Goal: Information Seeking & Learning: Learn about a topic

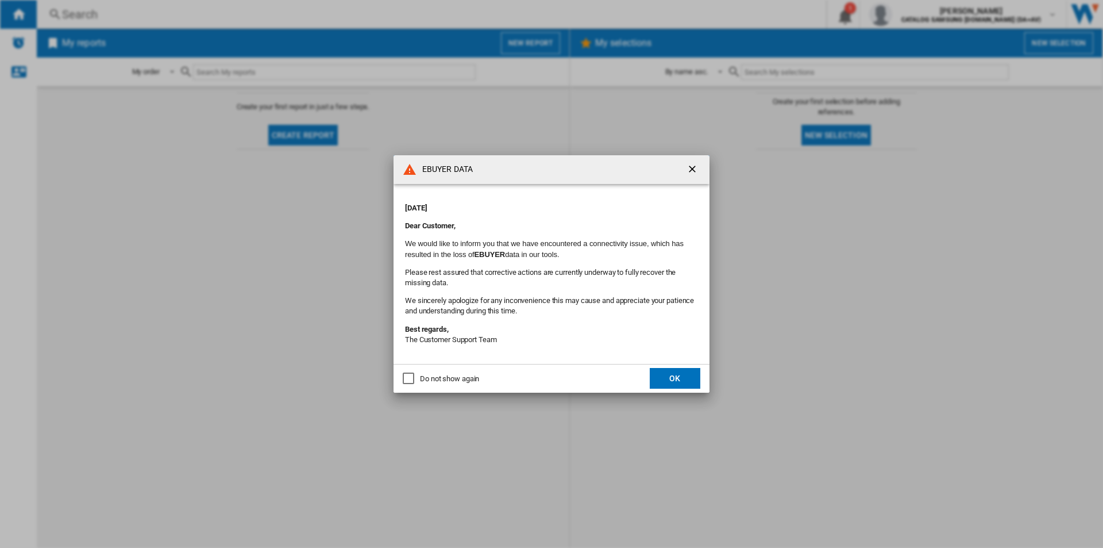
click at [679, 384] on button "OK" at bounding box center [675, 378] width 51 height 21
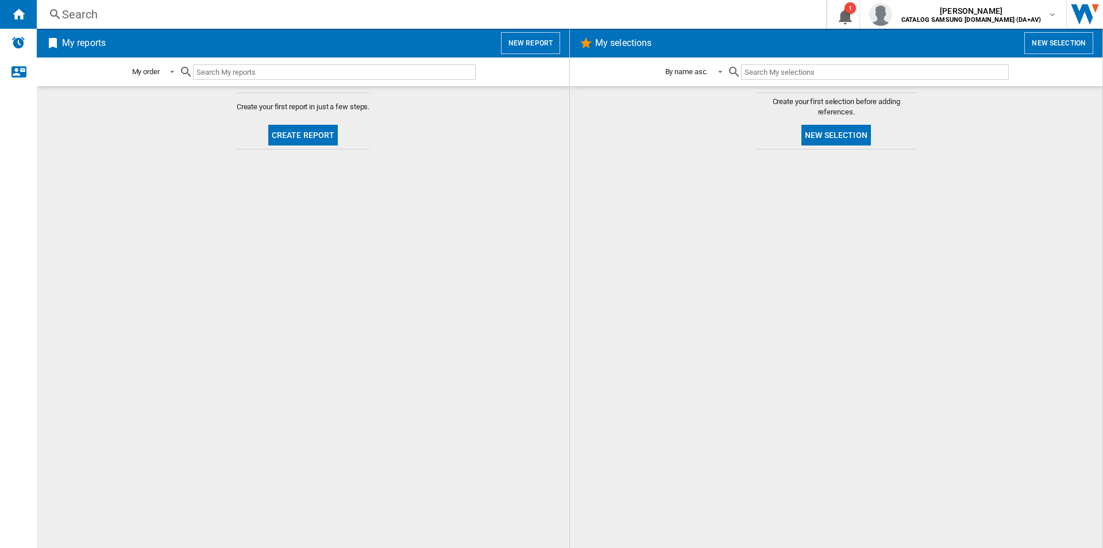
click at [455, 20] on div "Search" at bounding box center [429, 14] width 734 height 16
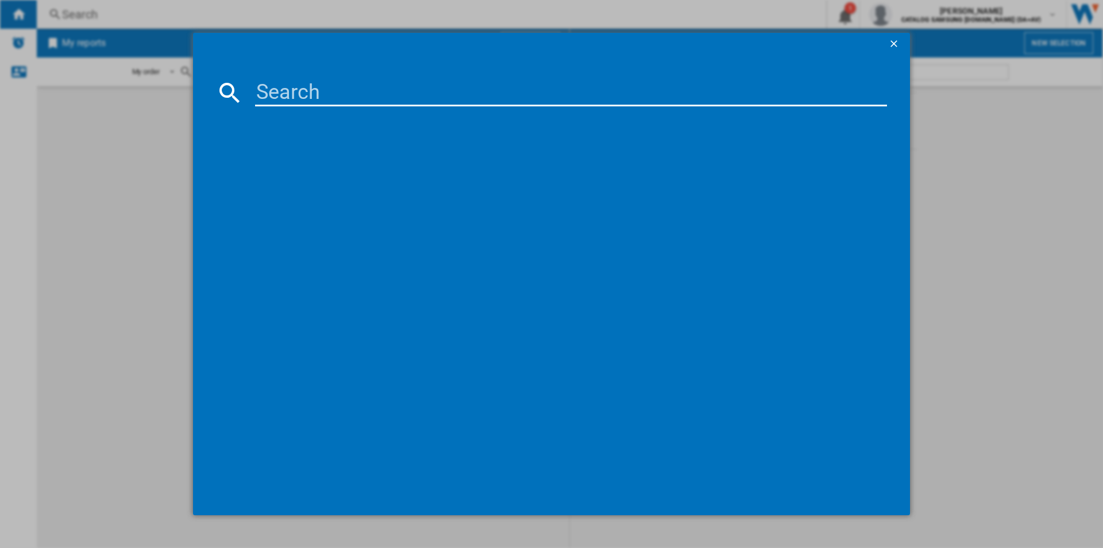
click at [453, 88] on input at bounding box center [571, 93] width 632 height 28
paste input "DV80CGC0B0AEEU"
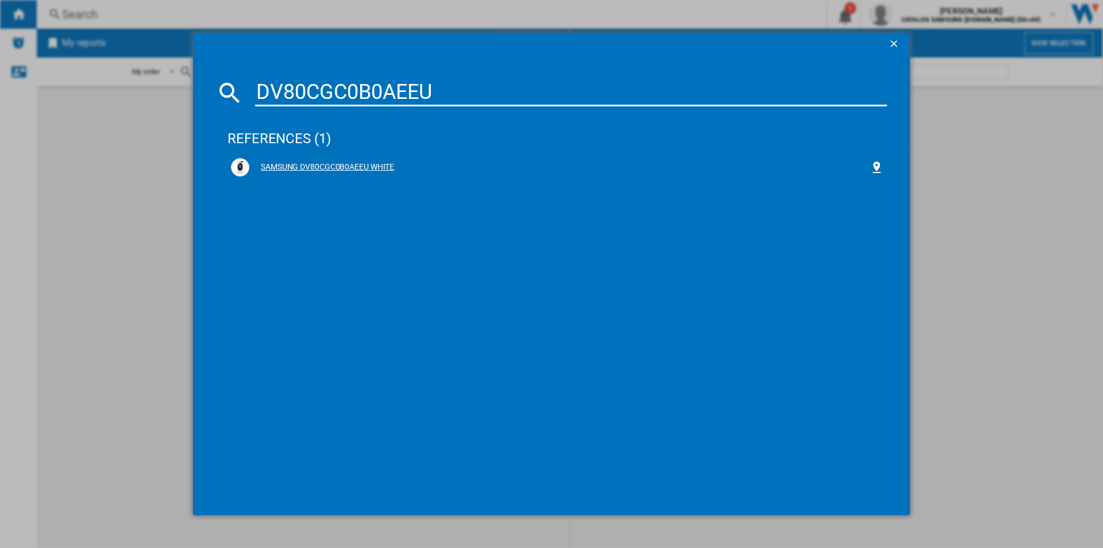
type input "DV80CGC0B0AEEU"
click at [356, 168] on div "SAMSUNG DV80CGC0B0AEEU WHITE" at bounding box center [559, 166] width 621 height 11
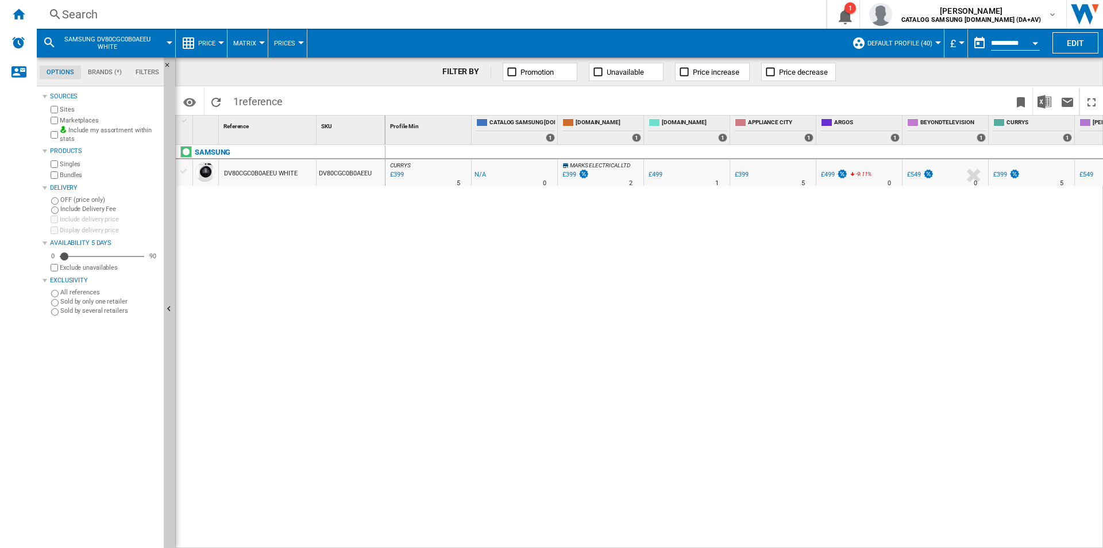
click at [1035, 43] on div "Open calendar" at bounding box center [1036, 43] width 6 height 3
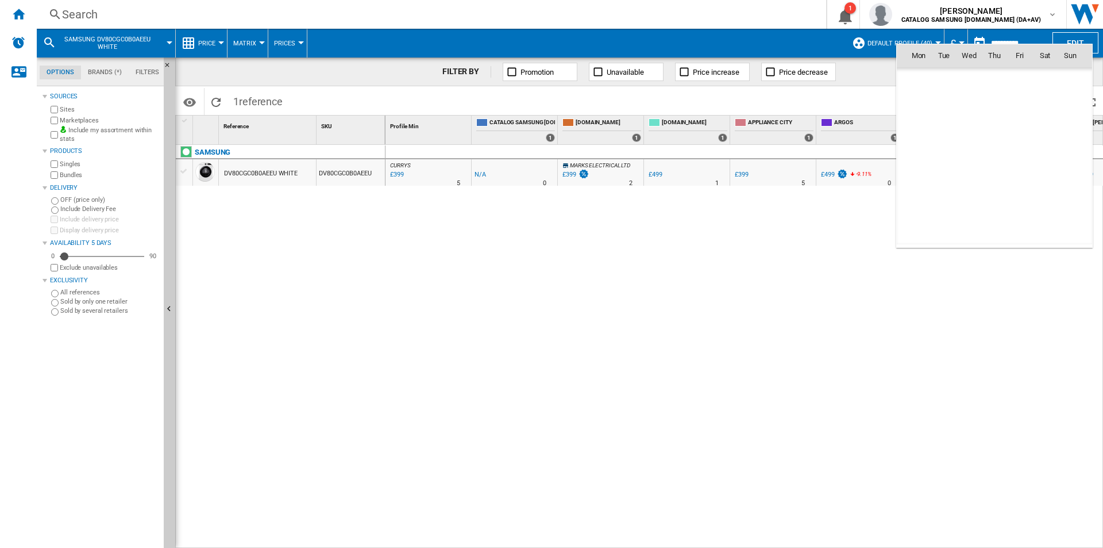
scroll to position [5483, 0]
click at [930, 80] on span "[DATE]" at bounding box center [923, 79] width 24 height 9
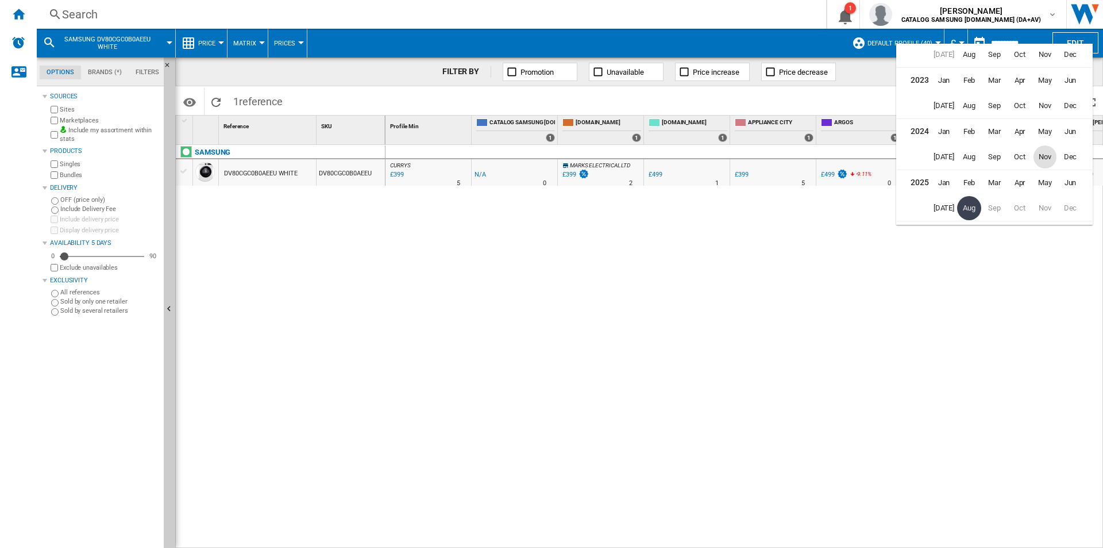
click at [1051, 160] on span "Nov" at bounding box center [1045, 156] width 23 height 23
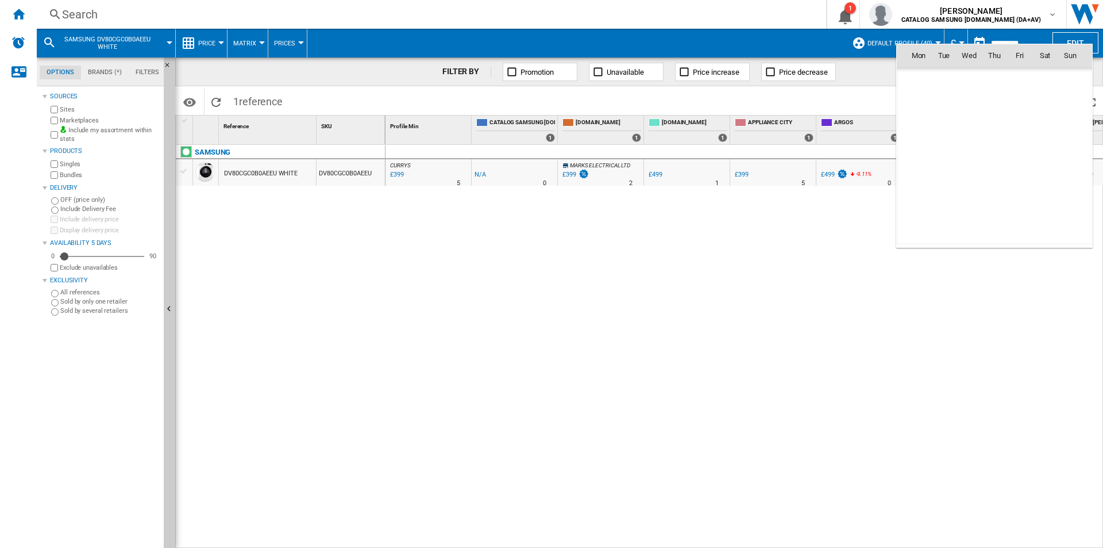
scroll to position [4112, 0]
click at [924, 159] on span "18" at bounding box center [918, 156] width 23 height 23
type input "**********"
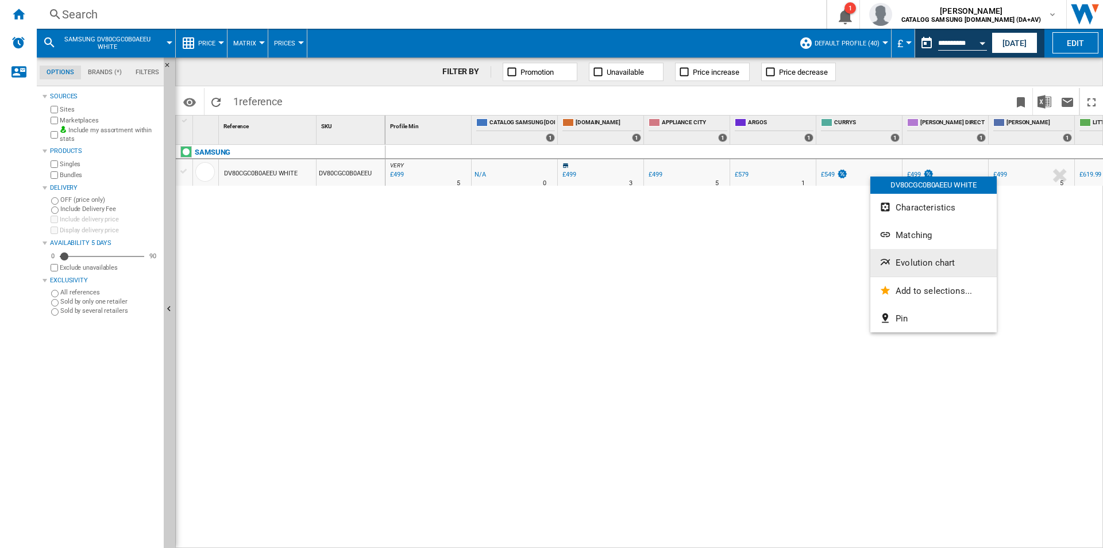
click at [914, 254] on button "Evolution chart" at bounding box center [934, 263] width 126 height 28
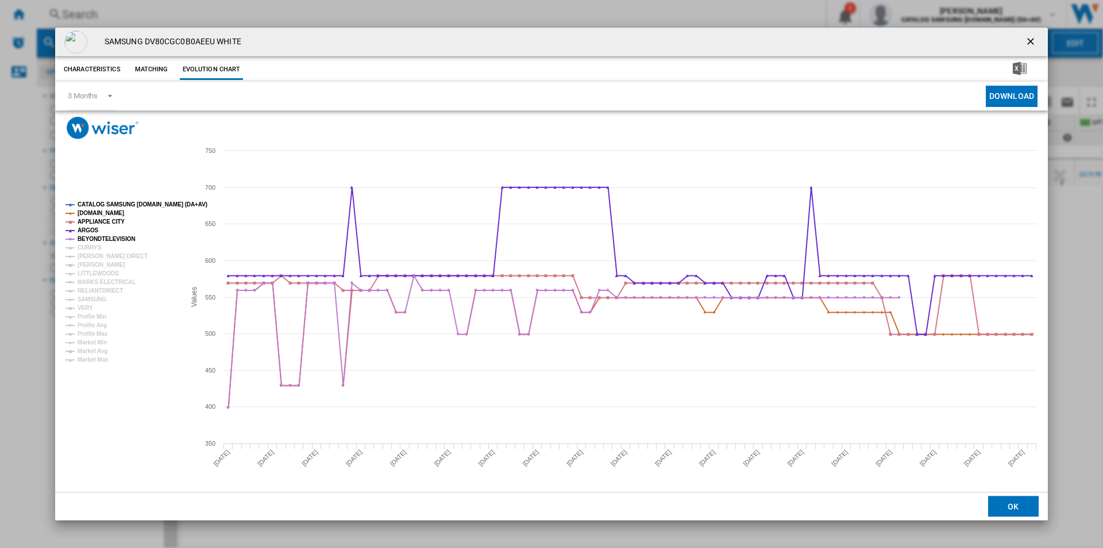
click at [118, 205] on tspan "CATALOG SAMSUNG [DOMAIN_NAME] (DA+AV)" at bounding box center [143, 204] width 130 height 6
click at [103, 214] on tspan "[DOMAIN_NAME]" at bounding box center [101, 213] width 47 height 6
click at [94, 222] on tspan "APPLIANCE CITY" at bounding box center [101, 221] width 47 height 6
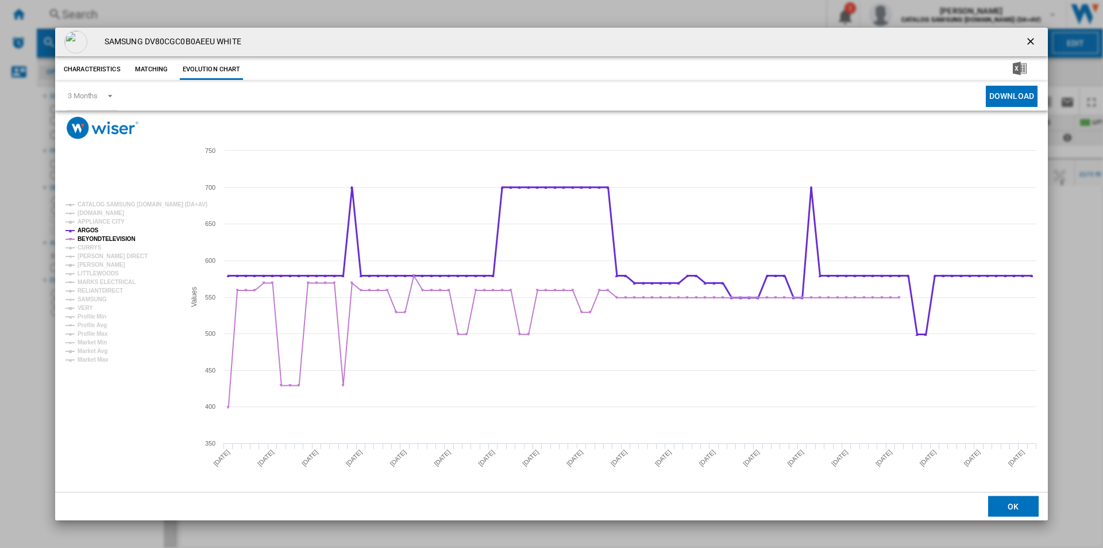
click at [85, 230] on tspan "ARGOS" at bounding box center [88, 230] width 21 height 6
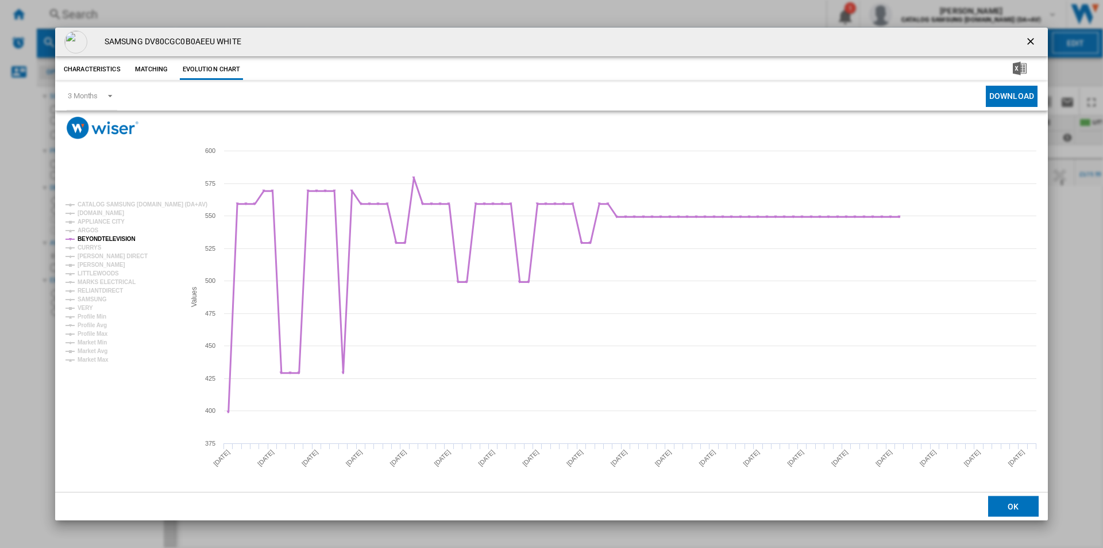
click at [88, 237] on tspan "BEYONDTELEVISION" at bounding box center [107, 239] width 58 height 6
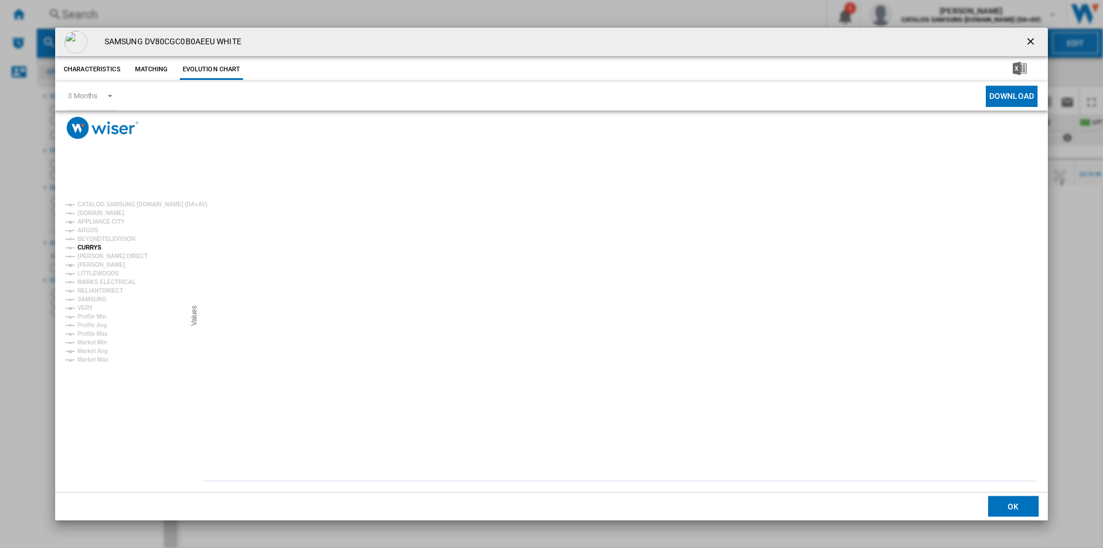
click at [89, 244] on tspan "CURRYS" at bounding box center [90, 247] width 24 height 6
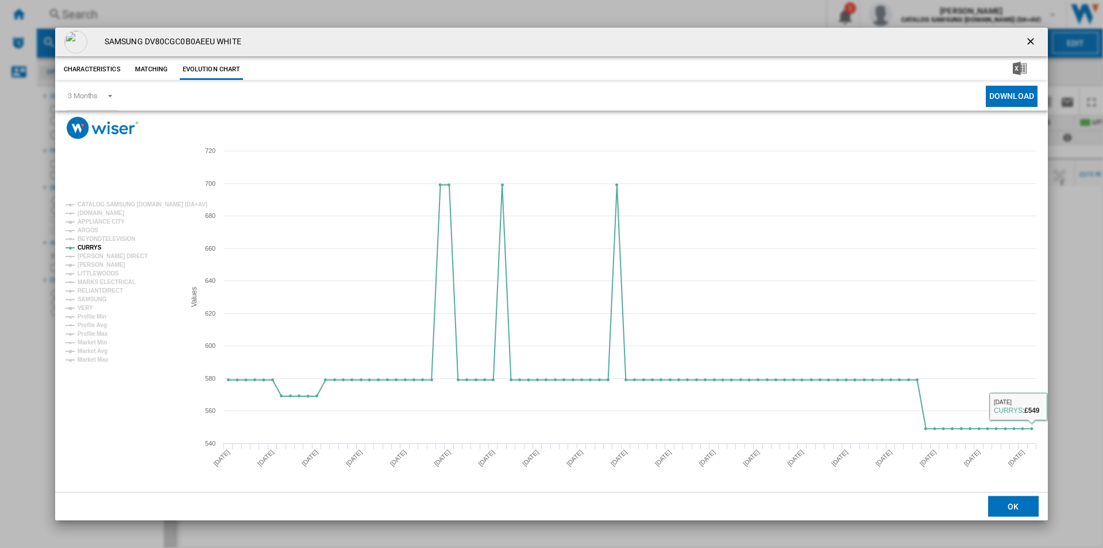
click at [1035, 37] on ng-md-icon "getI18NText('BUTTONS.CLOSE_DIALOG')" at bounding box center [1032, 43] width 14 height 14
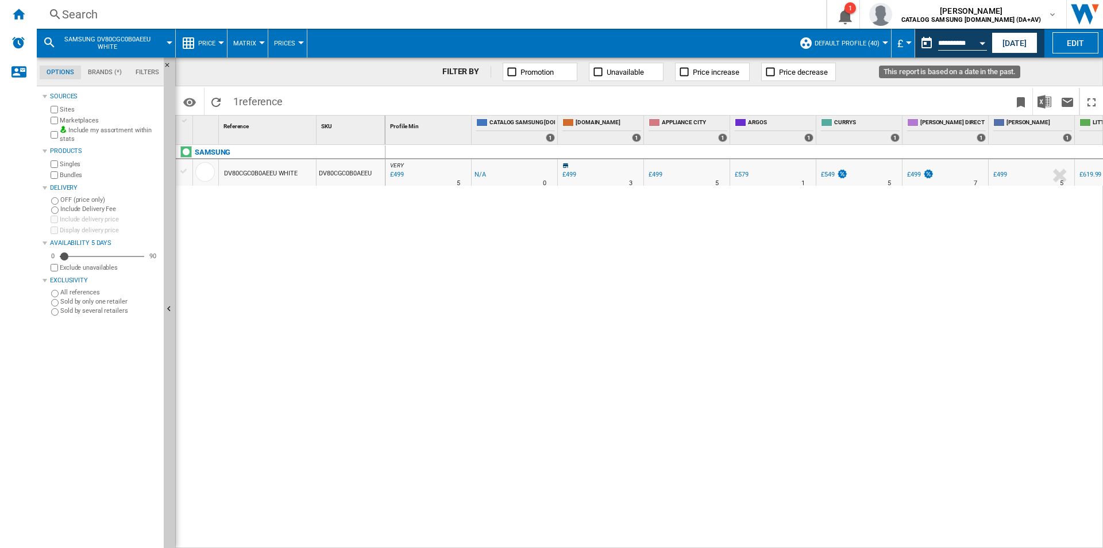
click at [980, 39] on button "Open calendar" at bounding box center [982, 41] width 21 height 21
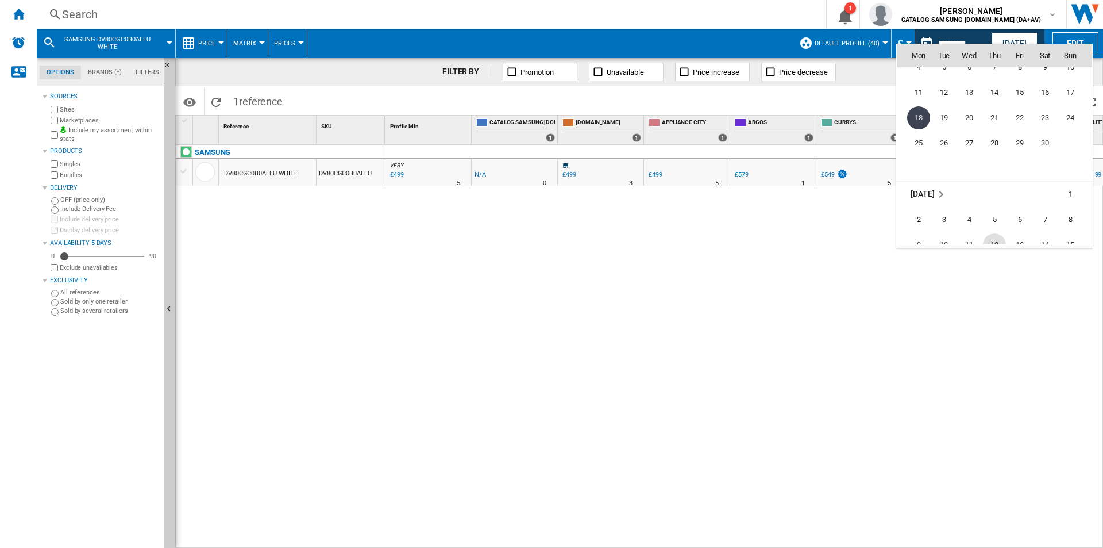
scroll to position [4169, 0]
click at [1005, 203] on span "5" at bounding box center [994, 200] width 23 height 23
type input "**********"
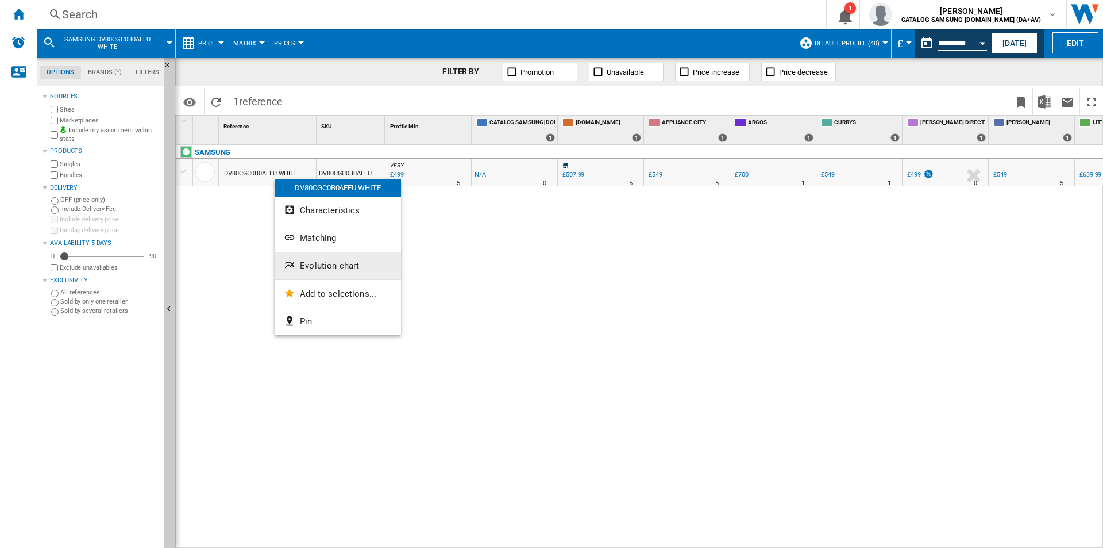
click at [360, 271] on button "Evolution chart" at bounding box center [338, 266] width 126 height 28
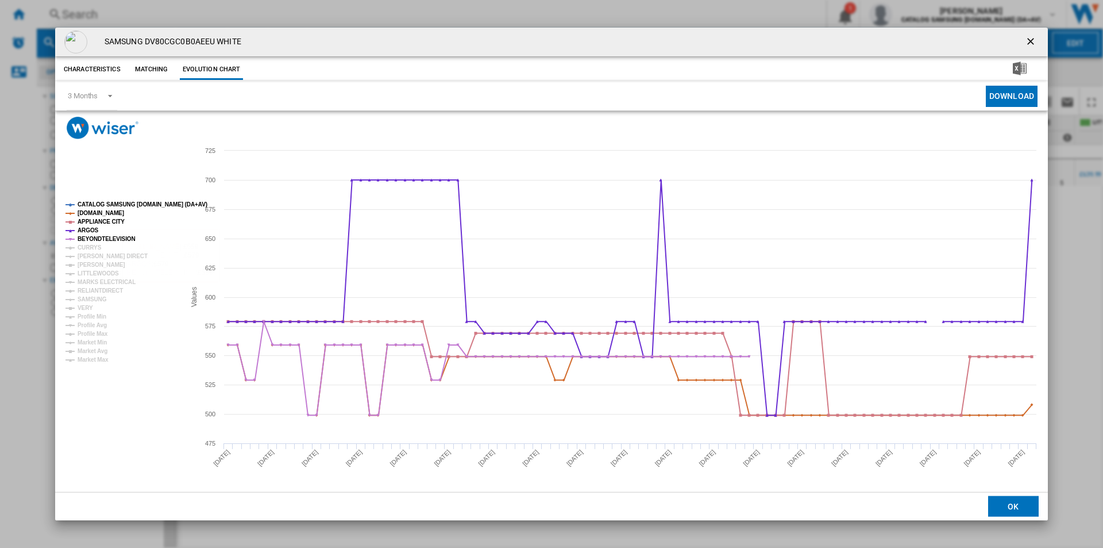
click at [126, 204] on tspan "CATALOG SAMSUNG [DOMAIN_NAME] (DA+AV)" at bounding box center [143, 204] width 130 height 6
click at [109, 212] on tspan "[DOMAIN_NAME]" at bounding box center [101, 213] width 47 height 6
click at [105, 220] on tspan "APPLIANCE CITY" at bounding box center [101, 221] width 47 height 6
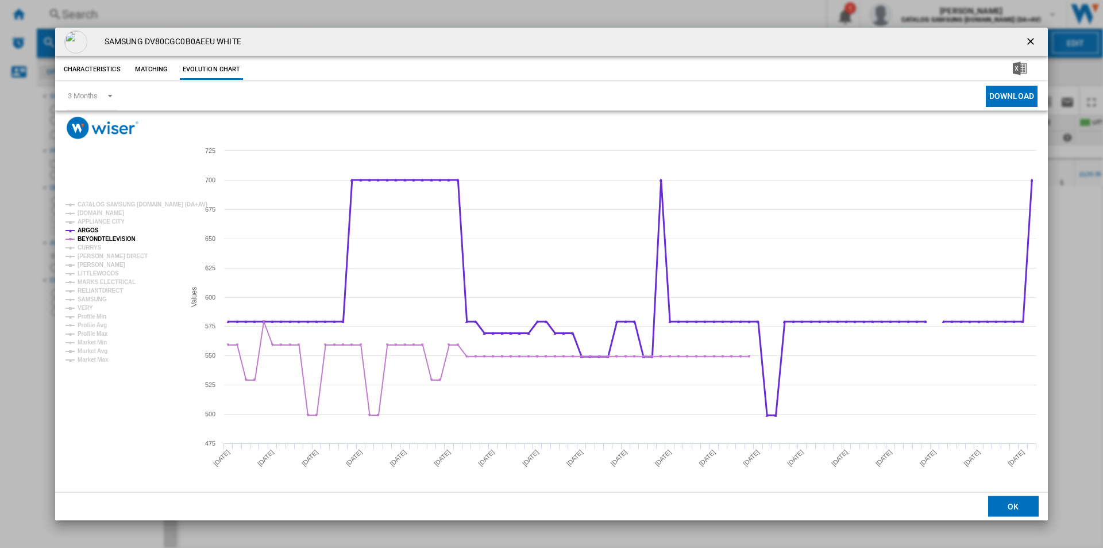
click at [91, 229] on tspan "ARGOS" at bounding box center [88, 230] width 21 height 6
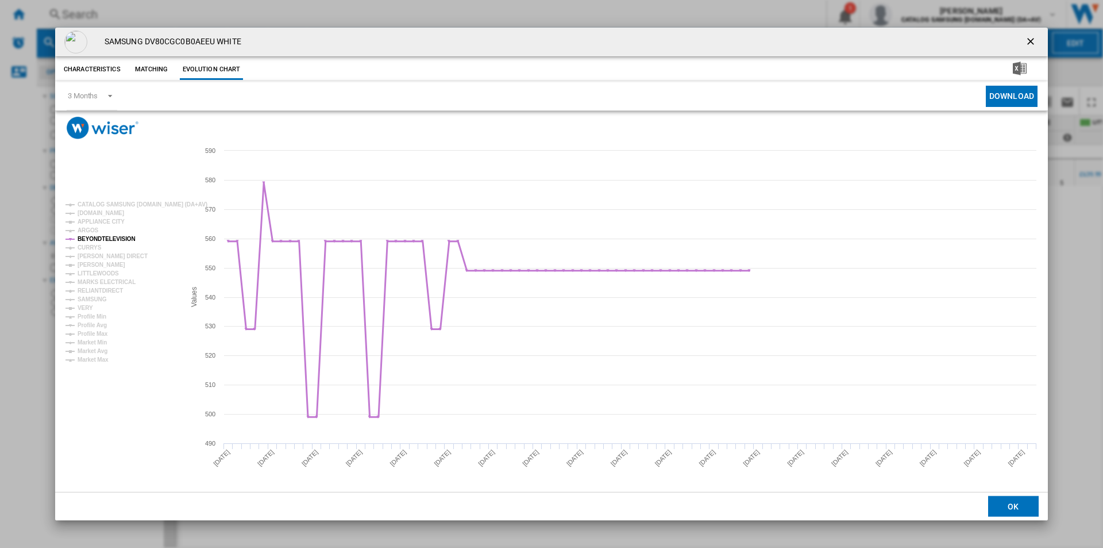
click at [90, 238] on tspan "BEYONDTELEVISION" at bounding box center [107, 239] width 58 height 6
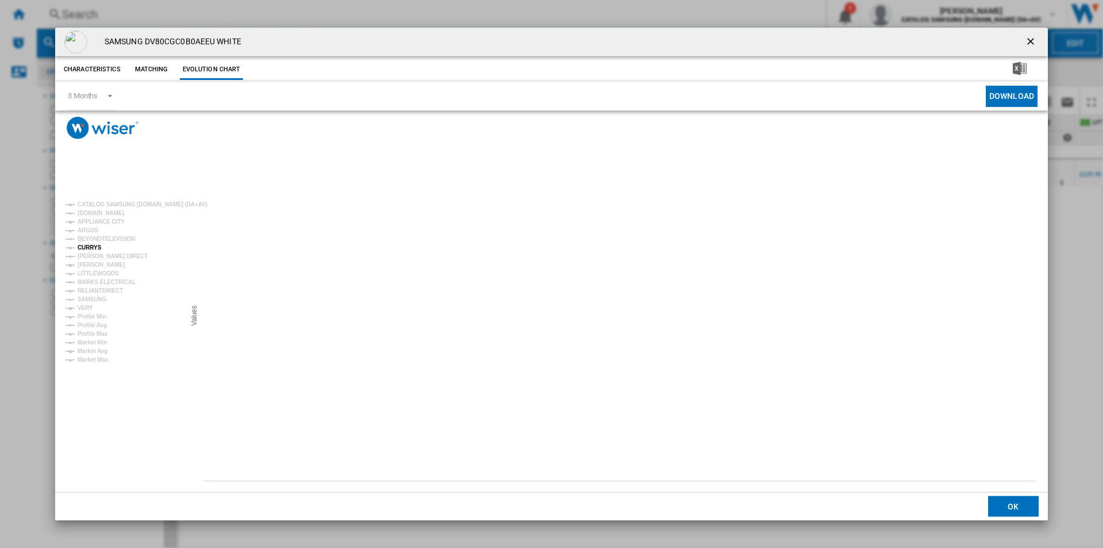
click at [87, 247] on tspan "CURRYS" at bounding box center [90, 247] width 24 height 6
